Goal: Task Accomplishment & Management: Manage account settings

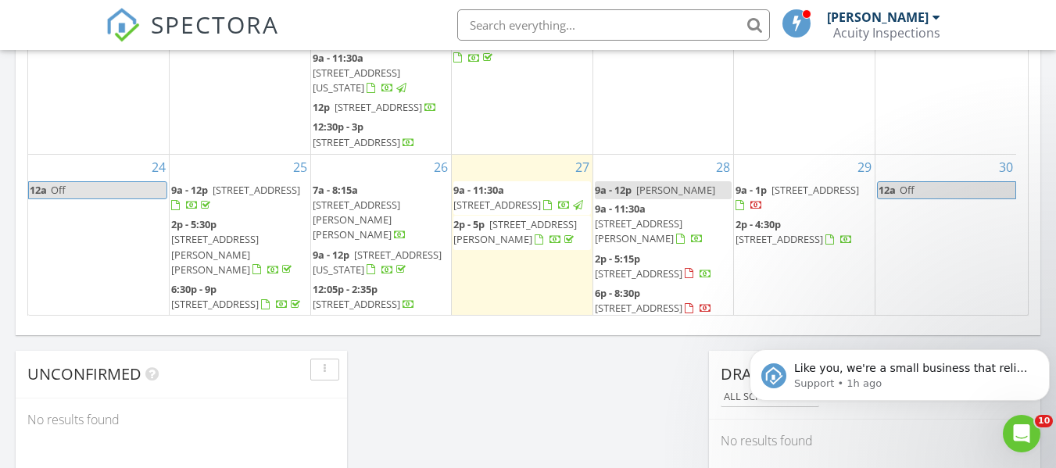
click at [683, 267] on span "133 E South St, Fostoria 44830" at bounding box center [639, 274] width 88 height 14
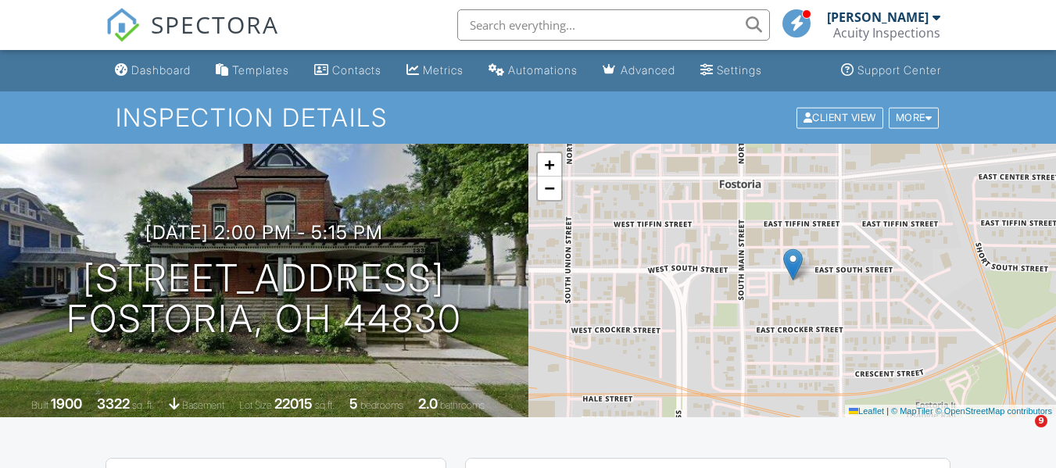
click at [127, 21] on img at bounding box center [123, 25] width 34 height 34
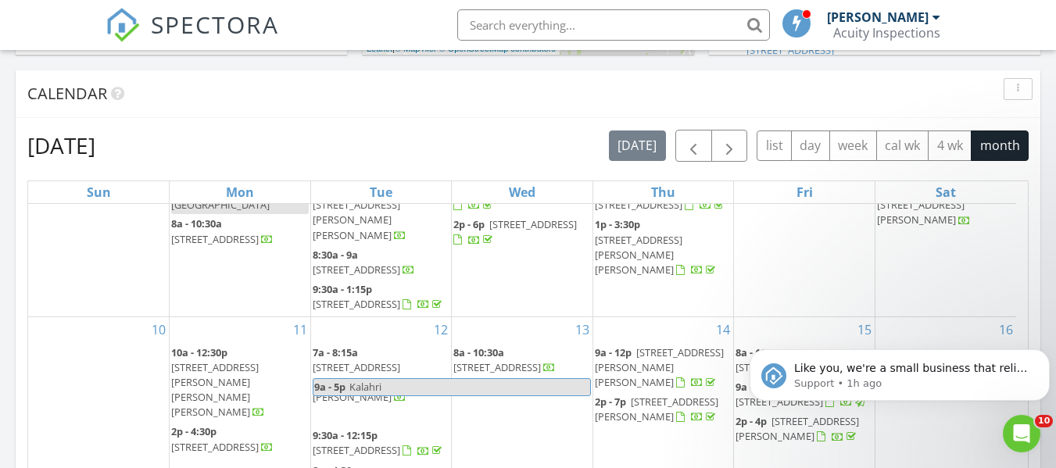
scroll to position [213, 0]
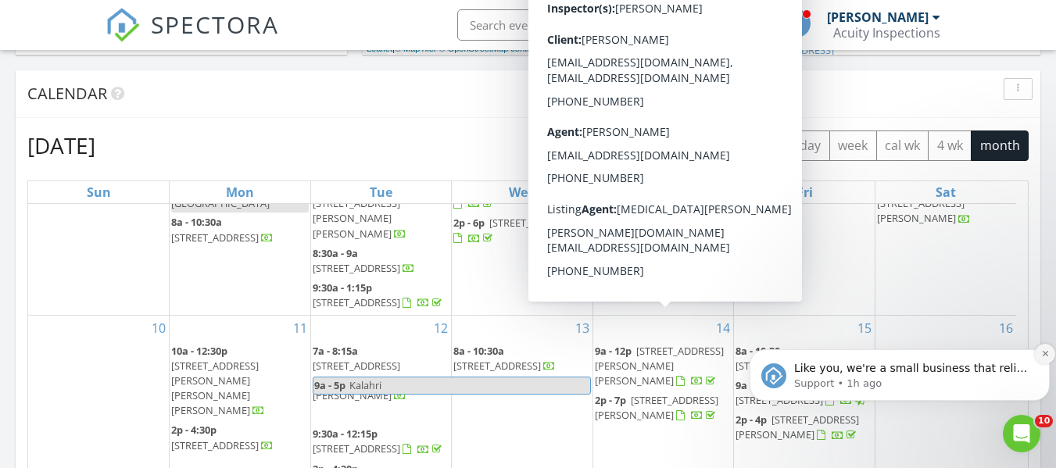
click at [1045, 349] on icon "Dismiss notification" at bounding box center [1045, 353] width 9 height 9
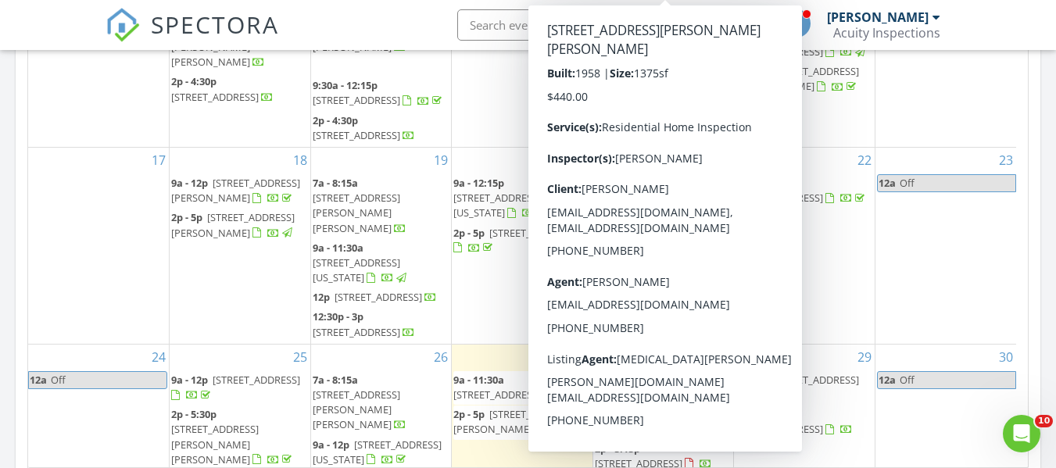
scroll to position [1069, 0]
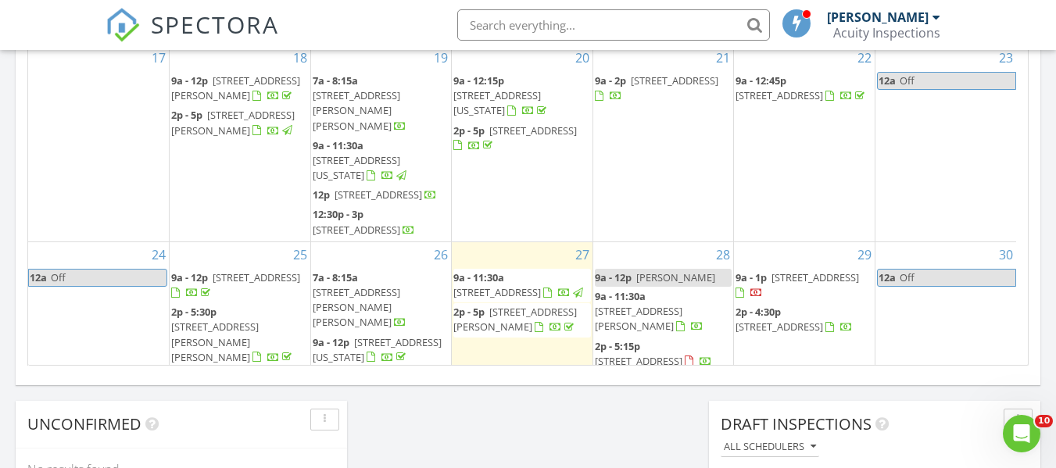
click at [933, 379] on div "Calendar August 2025 today list day week cal wk 4 wk month Sun Mon Tue Wed Thu …" at bounding box center [528, 2] width 1025 height 766
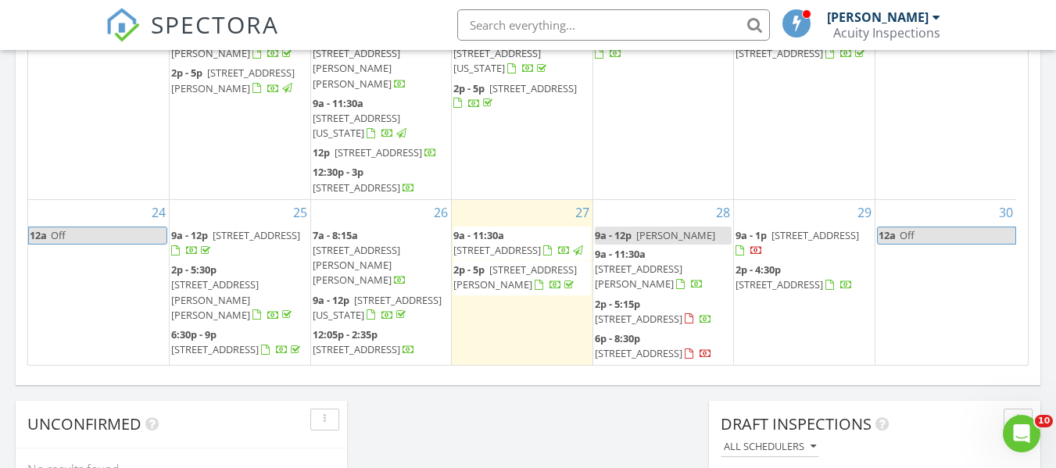
scroll to position [312, 0]
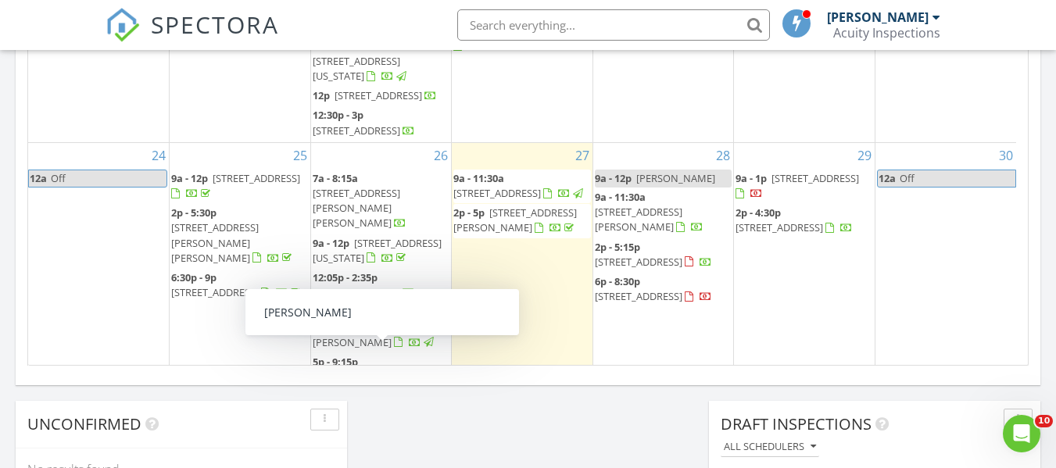
click at [358, 453] on span "2p - 4:30p" at bounding box center [335, 460] width 45 height 14
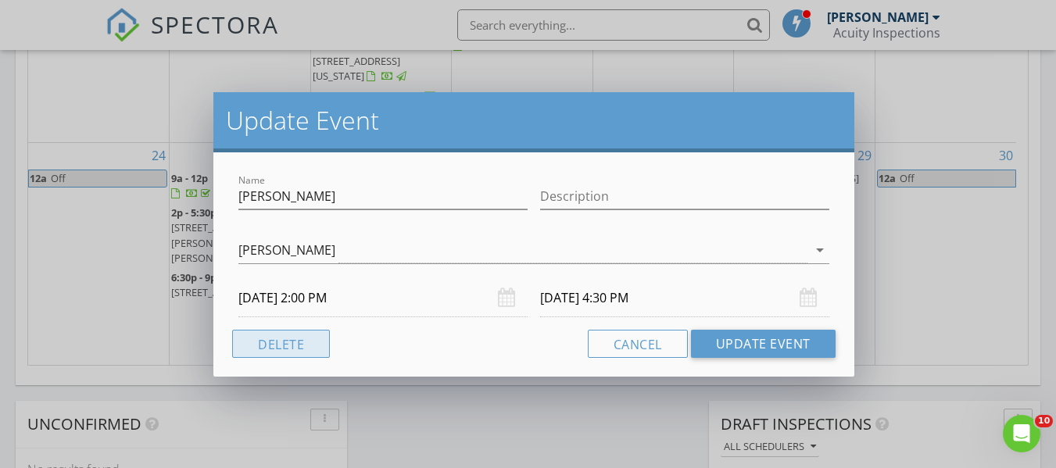
click at [282, 342] on button "Delete" at bounding box center [281, 344] width 98 height 28
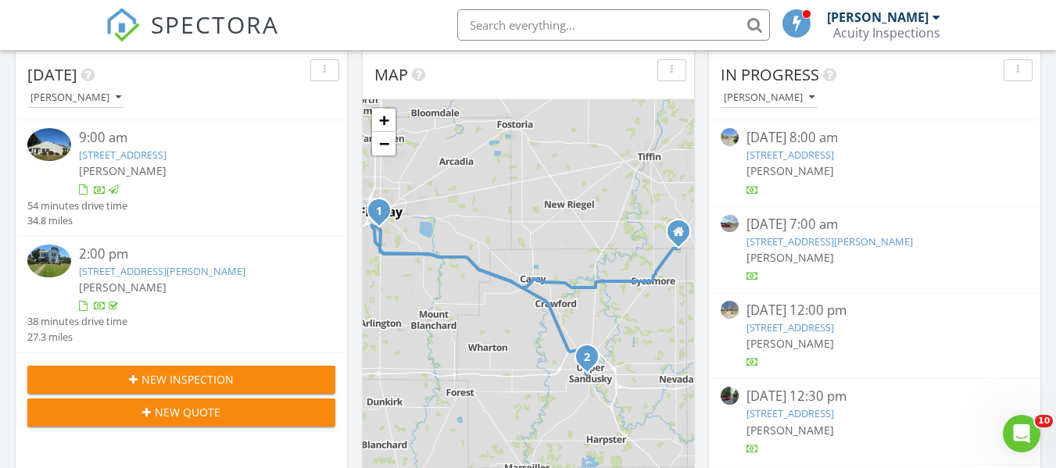
scroll to position [0, 0]
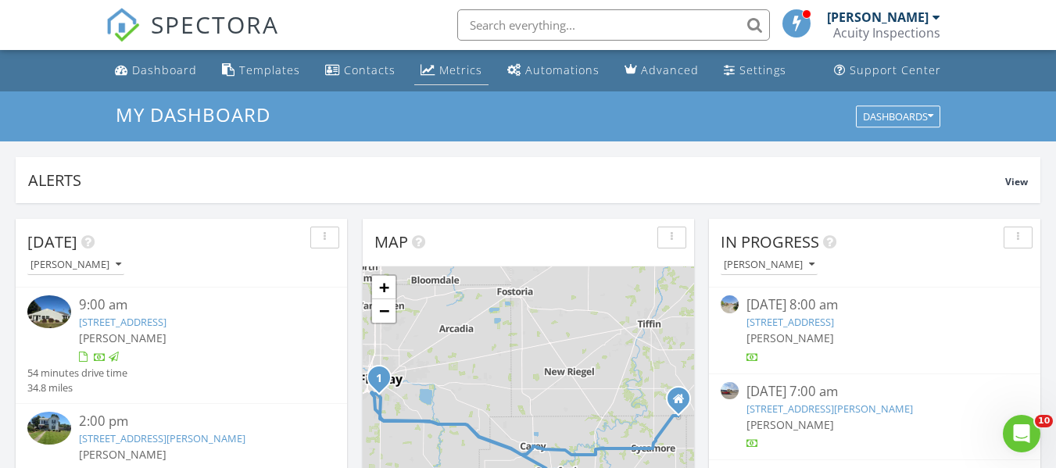
click at [463, 75] on div "Metrics" at bounding box center [460, 70] width 43 height 15
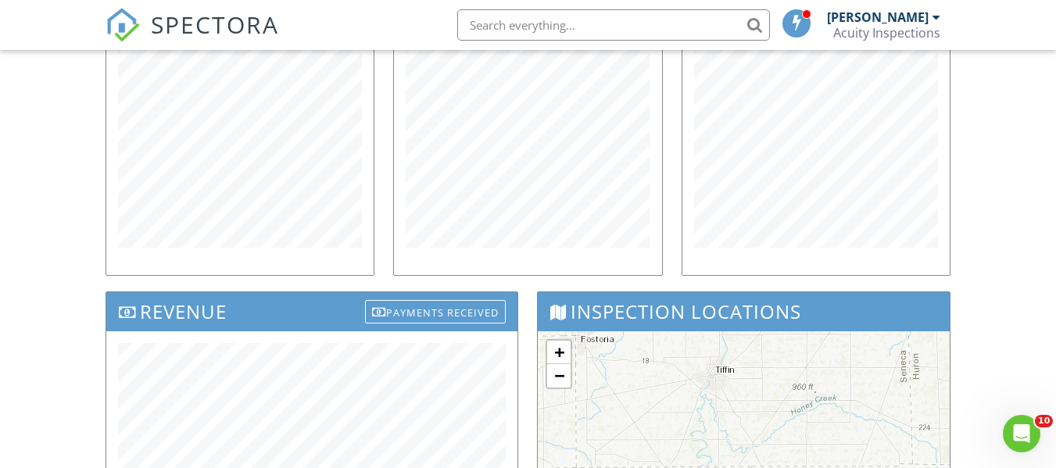
scroll to position [376, 0]
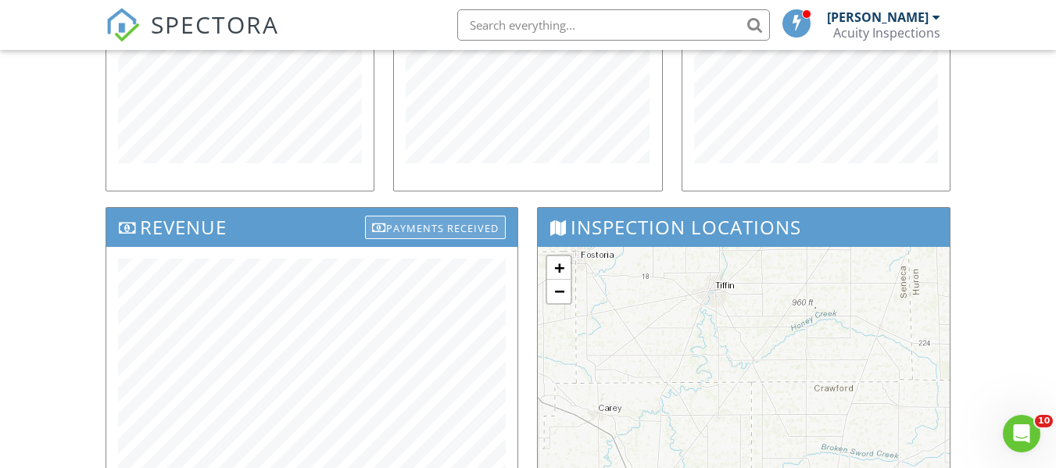
click at [392, 229] on div "Payments Received" at bounding box center [435, 227] width 141 height 23
